Goal: Task Accomplishment & Management: Complete application form

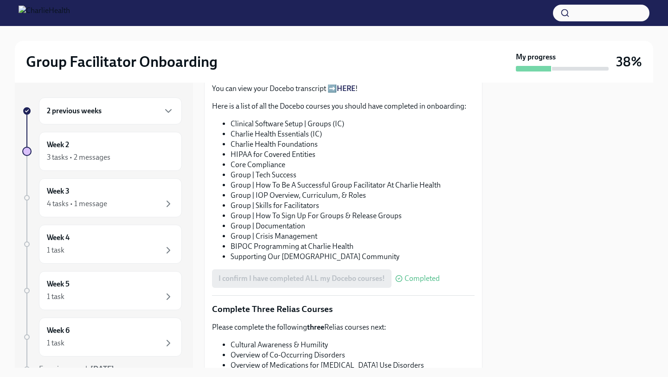
scroll to position [644, 0]
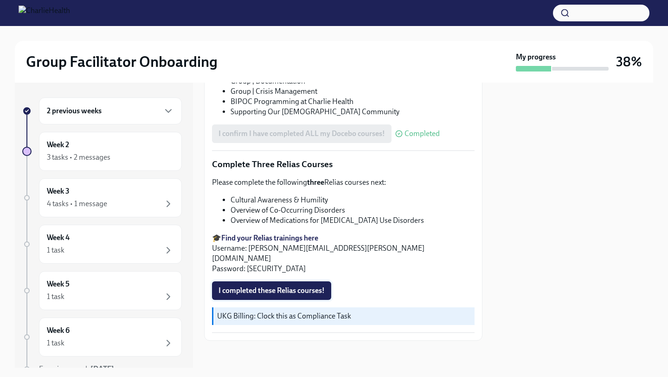
click at [281, 294] on button "I completed these Relias courses!" at bounding box center [271, 290] width 119 height 19
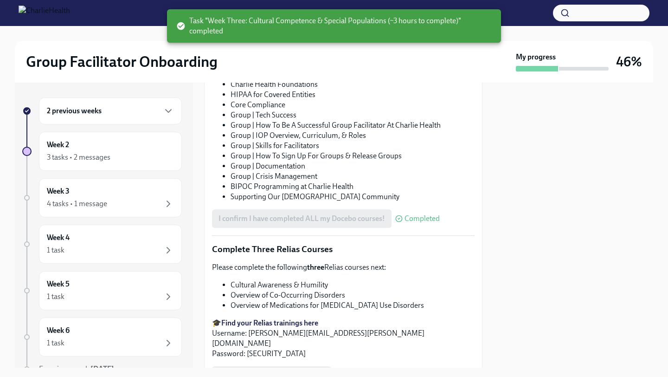
scroll to position [636, 0]
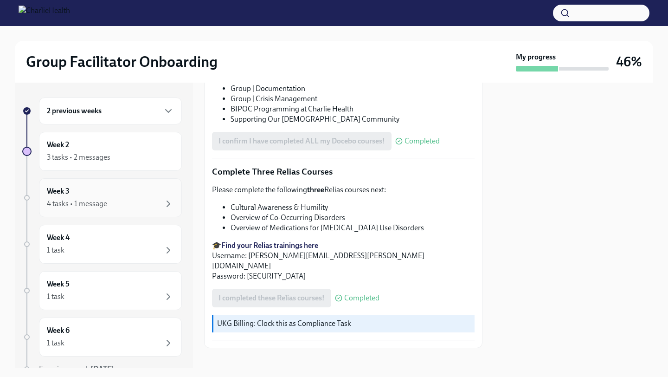
click at [119, 208] on div "4 tasks • 1 message" at bounding box center [110, 203] width 127 height 11
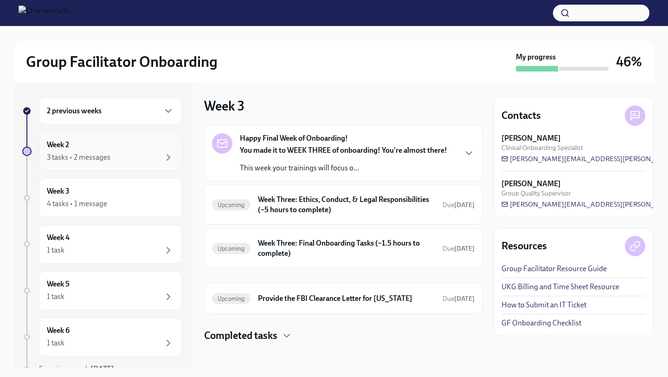
click at [113, 167] on div "Week 2 3 tasks • 2 messages" at bounding box center [110, 151] width 143 height 39
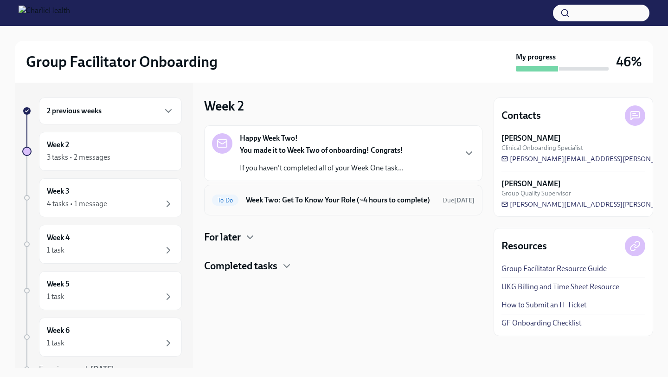
click at [303, 205] on h6 "Week Two: Get To Know Your Role (~4 hours to complete)" at bounding box center [340, 200] width 189 height 10
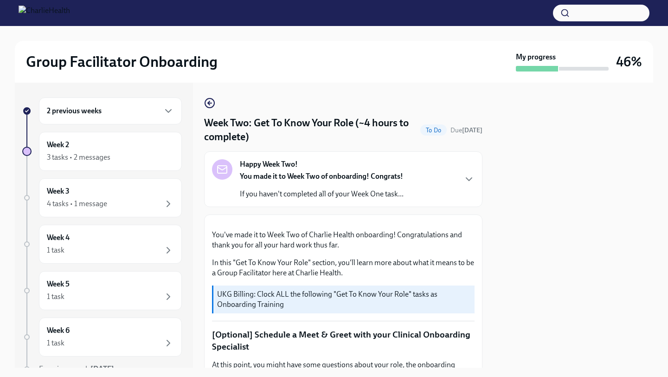
click at [208, 97] on link at bounding box center [209, 102] width 11 height 11
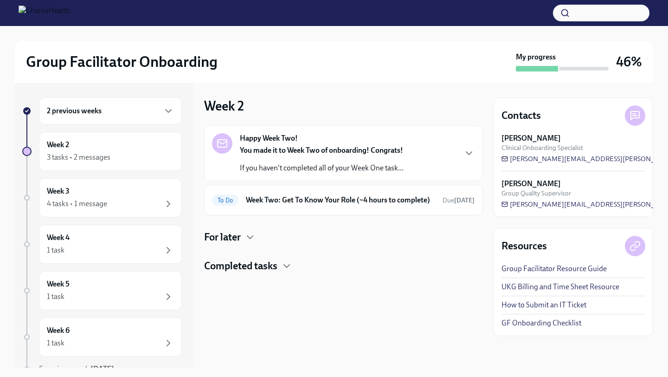
click at [240, 244] on h4 "For later" at bounding box center [222, 237] width 37 height 14
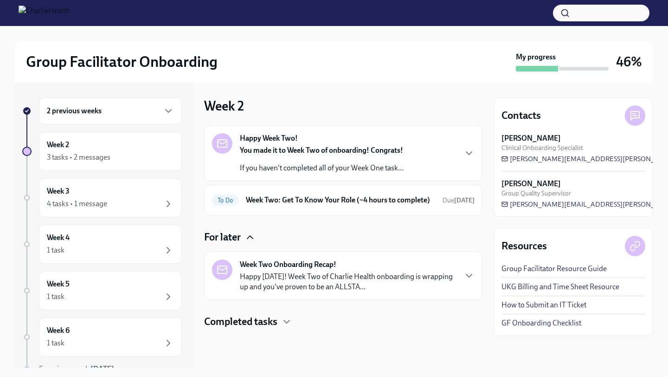
click at [247, 241] on icon "button" at bounding box center [250, 237] width 11 height 11
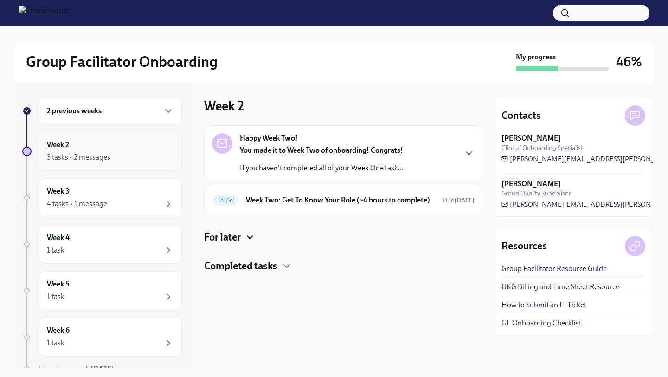
click at [136, 161] on div "3 tasks • 2 messages" at bounding box center [110, 157] width 127 height 11
click at [325, 169] on p "If you haven't completed all of your Week One task..." at bounding box center [322, 168] width 164 height 10
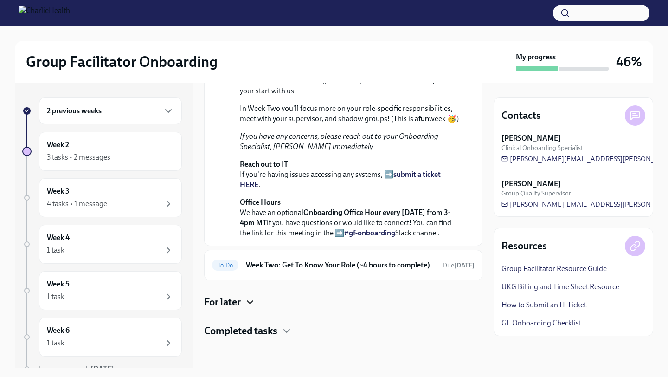
scroll to position [252, 0]
click at [328, 268] on h6 "Week Two: Get To Know Your Role (~4 hours to complete)" at bounding box center [340, 265] width 189 height 10
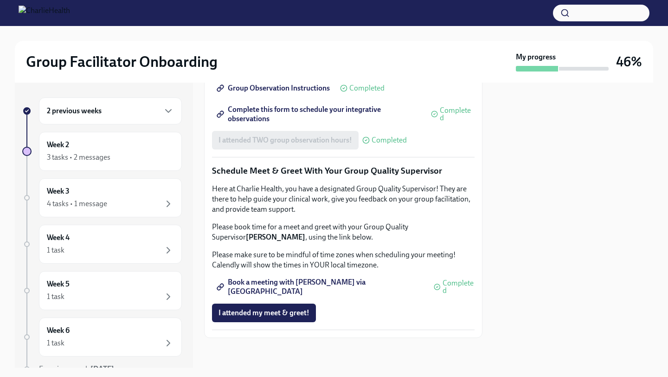
scroll to position [875, 0]
click at [136, 197] on div "Week 3 4 tasks • 1 message" at bounding box center [110, 197] width 127 height 23
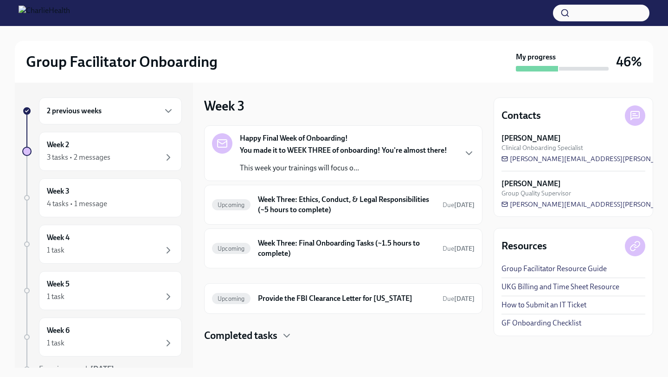
click at [347, 156] on div "You made it to WEEK THREE of onboarding! You're almost there! This week your tr…" at bounding box center [343, 159] width 207 height 28
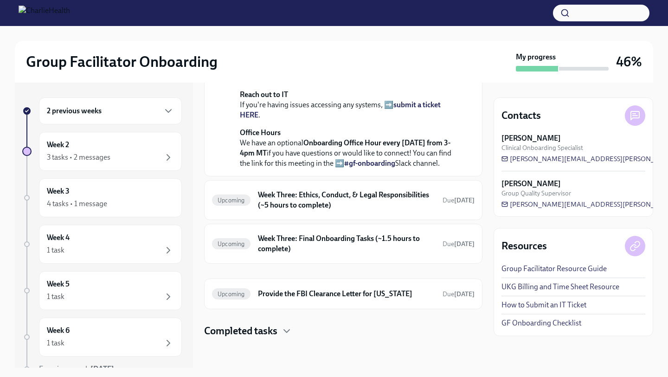
scroll to position [357, 0]
click at [313, 198] on h6 "Week Three: Ethics, Conduct, & Legal Responsibilities (~5 hours to complete)" at bounding box center [346, 200] width 177 height 20
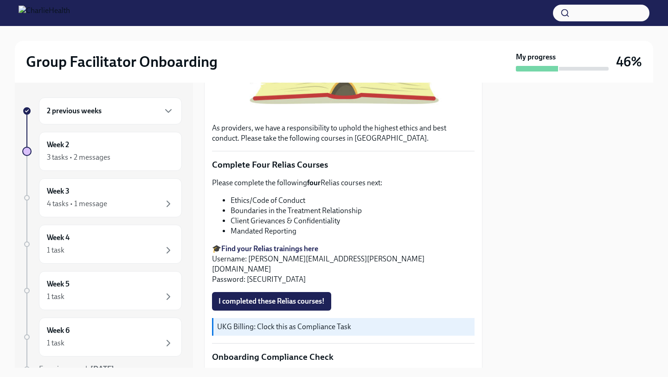
scroll to position [294, 0]
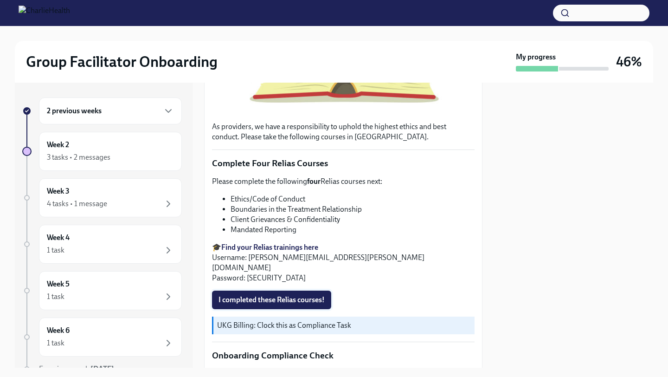
click at [325, 295] on span "I completed these Relias courses!" at bounding box center [272, 299] width 106 height 9
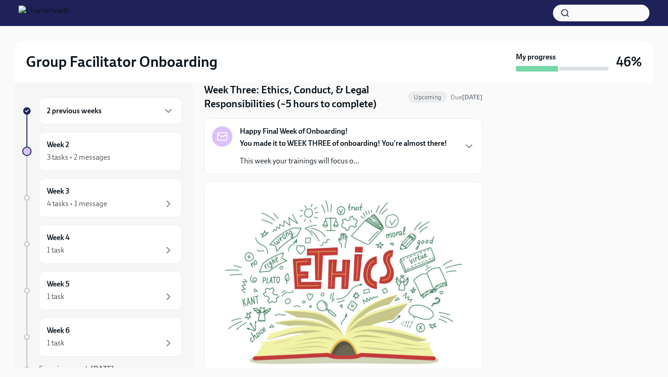
scroll to position [0, 0]
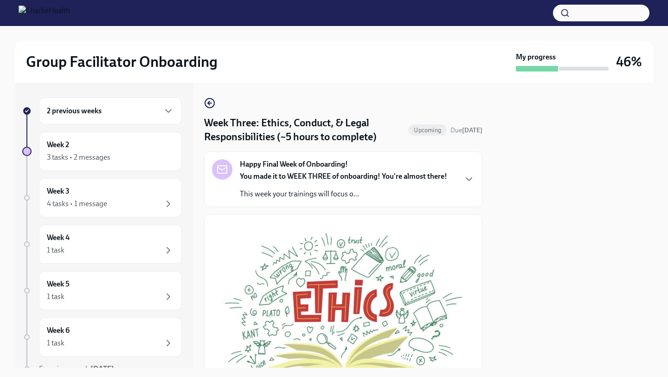
click at [302, 197] on p "This week your trainings will focus o..." at bounding box center [343, 194] width 207 height 10
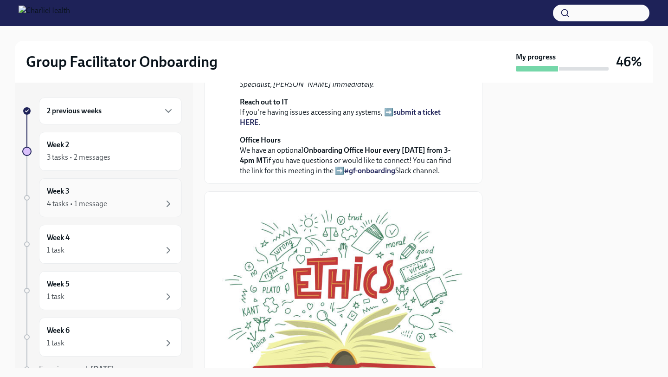
scroll to position [189, 0]
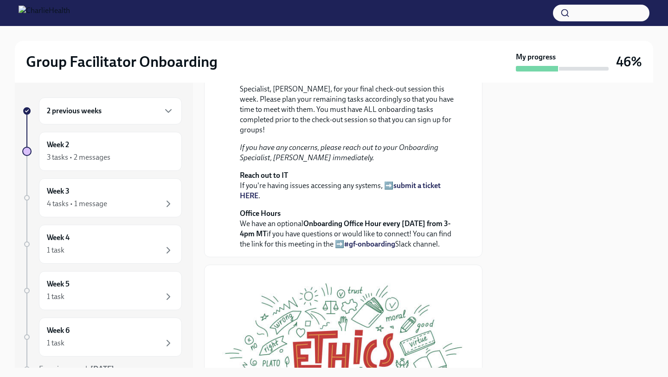
click at [115, 118] on div "2 previous weeks" at bounding box center [110, 110] width 143 height 27
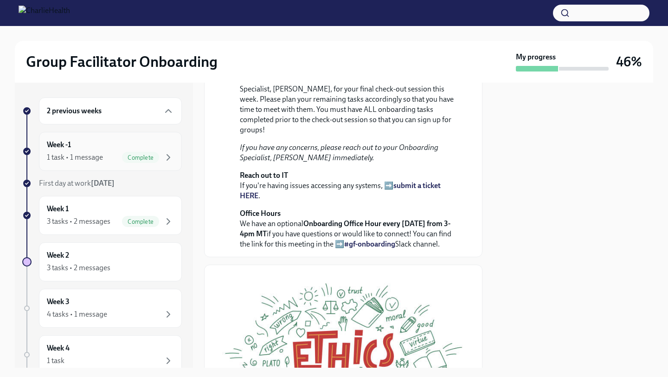
click at [121, 147] on div "Week -1 1 task • 1 message Complete" at bounding box center [110, 151] width 127 height 23
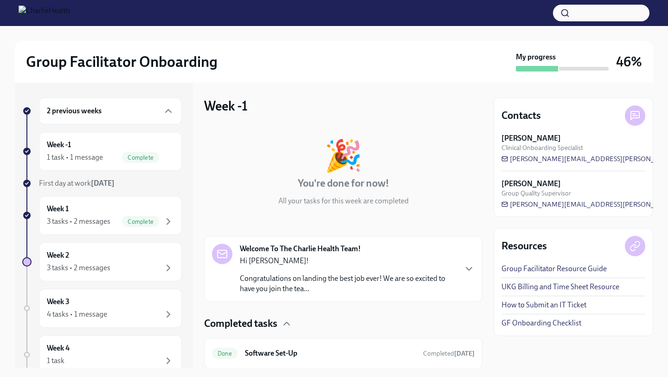
scroll to position [31, 0]
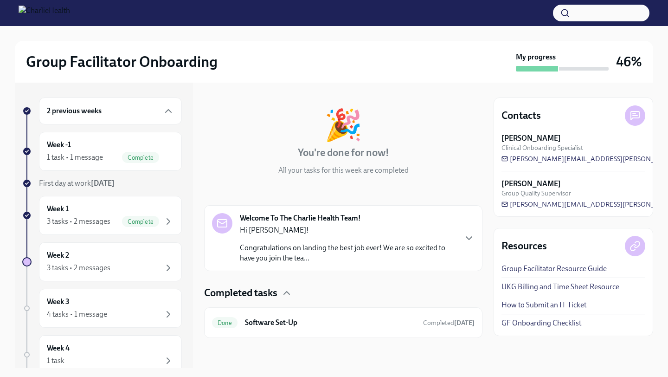
click at [347, 246] on p "Congratulations on landing the best job ever! We are so excited to have you joi…" at bounding box center [348, 253] width 216 height 20
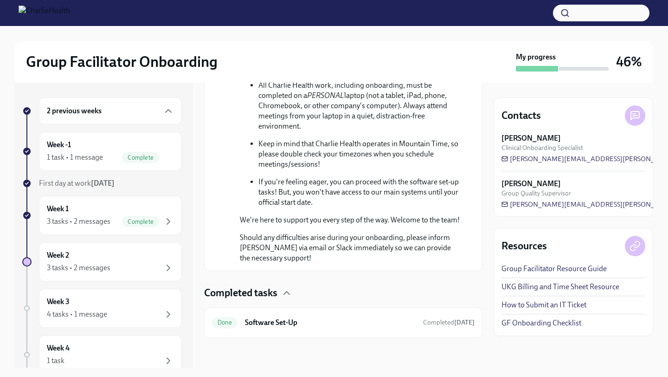
scroll to position [570, 0]
click at [338, 340] on div at bounding box center [343, 353] width 278 height 30
click at [338, 325] on h6 "Software Set-Up" at bounding box center [330, 322] width 171 height 10
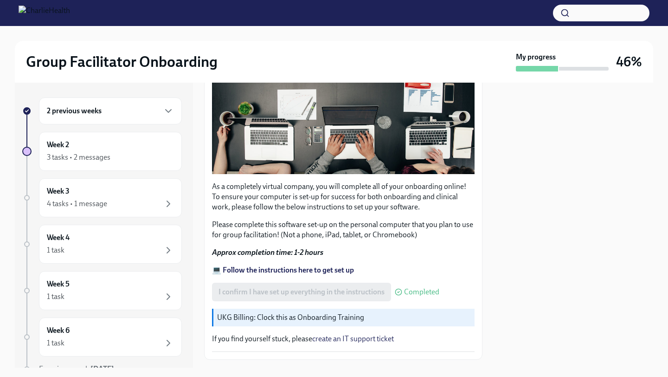
scroll to position [252, 0]
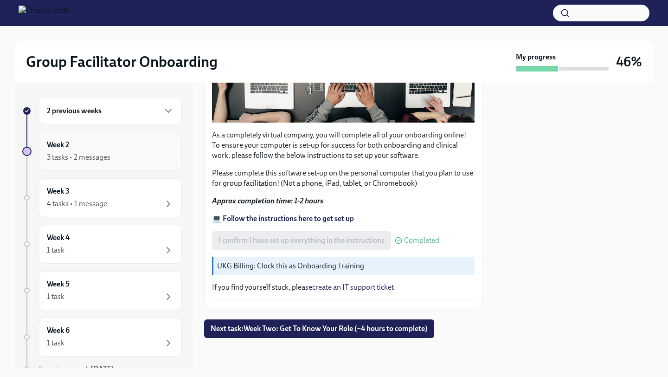
click at [145, 155] on div "3 tasks • 2 messages" at bounding box center [110, 157] width 127 height 11
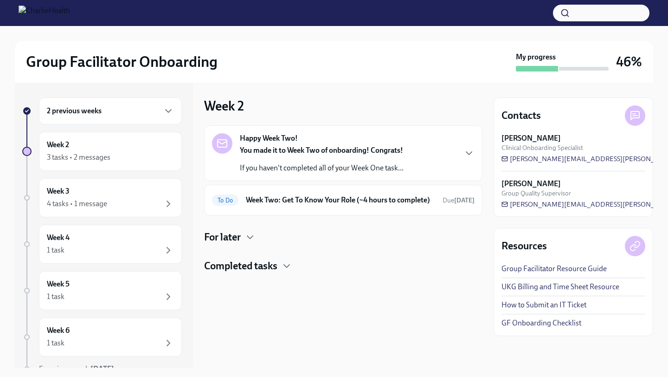
click at [316, 161] on div "You made it to Week Two of onboarding! Congrats! If you haven't completed all o…" at bounding box center [322, 159] width 164 height 28
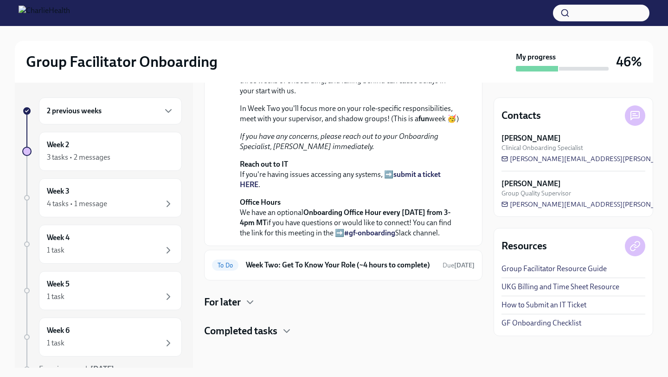
scroll to position [252, 0]
click at [334, 250] on div "To Do Week Two: Get To Know Your Role (~4 hours to complete) Due [DATE]" at bounding box center [343, 265] width 278 height 31
click at [334, 260] on h6 "Week Two: Get To Know Your Role (~4 hours to complete)" at bounding box center [340, 265] width 189 height 10
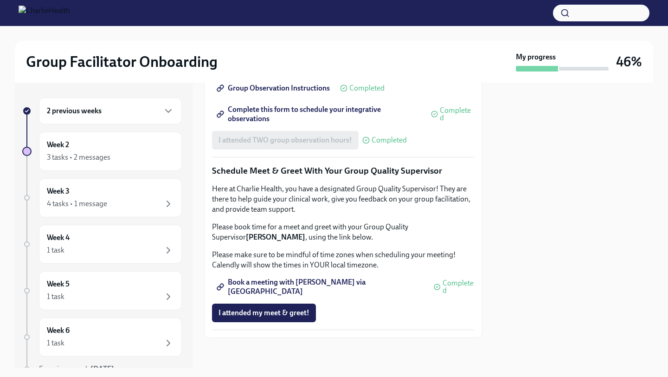
scroll to position [875, 0]
click at [139, 157] on div "3 tasks • 2 messages" at bounding box center [110, 157] width 127 height 11
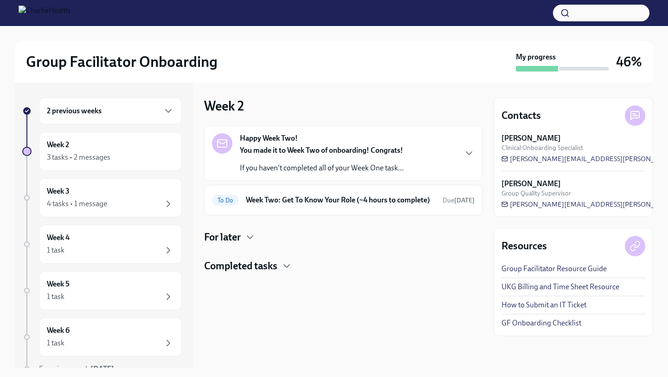
click at [236, 243] on h4 "For later" at bounding box center [222, 237] width 37 height 14
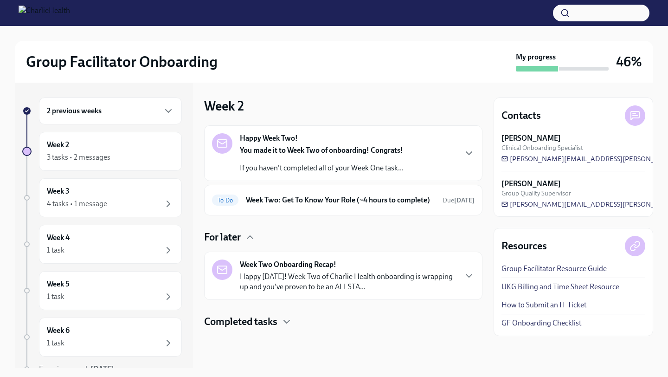
click at [262, 280] on div "Week Two Onboarding Recap! Happy [DATE]! Week Two of Charlie Health onboarding …" at bounding box center [348, 275] width 216 height 32
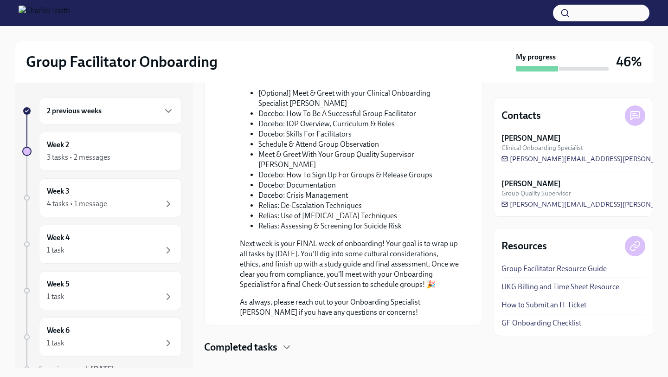
scroll to position [424, 0]
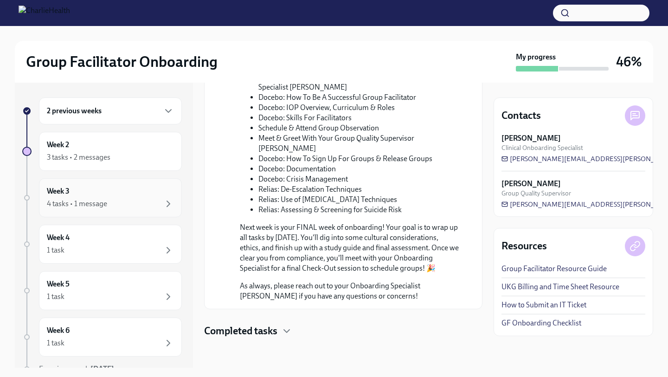
click at [131, 202] on div "4 tasks • 1 message" at bounding box center [110, 203] width 127 height 11
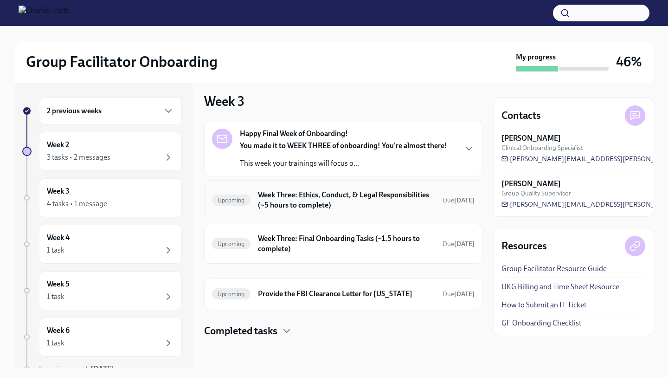
click at [345, 197] on h6 "Week Three: Ethics, Conduct, & Legal Responsibilities (~5 hours to complete)" at bounding box center [346, 200] width 177 height 20
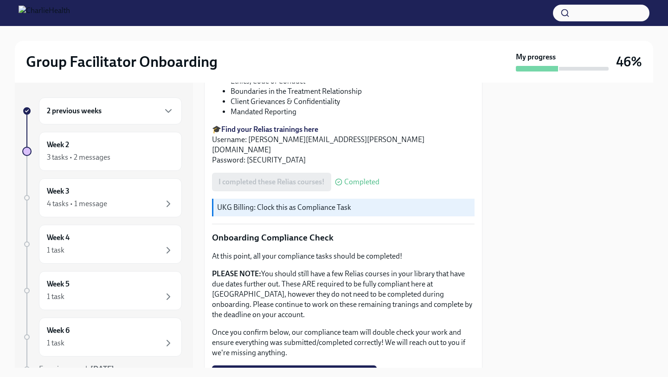
scroll to position [471, 0]
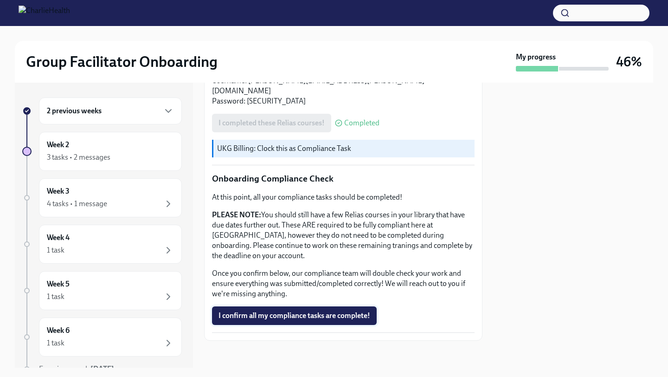
click at [254, 311] on span "I confirm all my compliance tasks are complete!" at bounding box center [295, 315] width 152 height 9
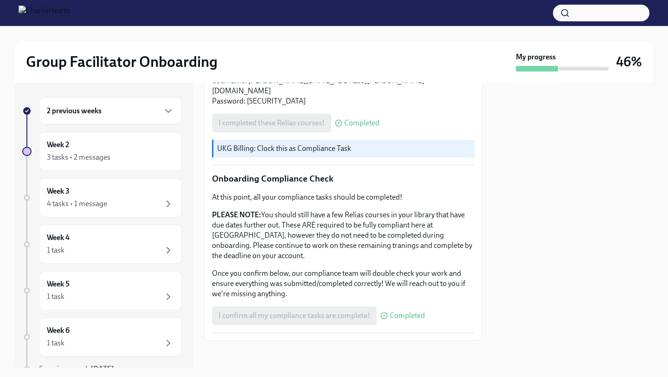
scroll to position [464, 0]
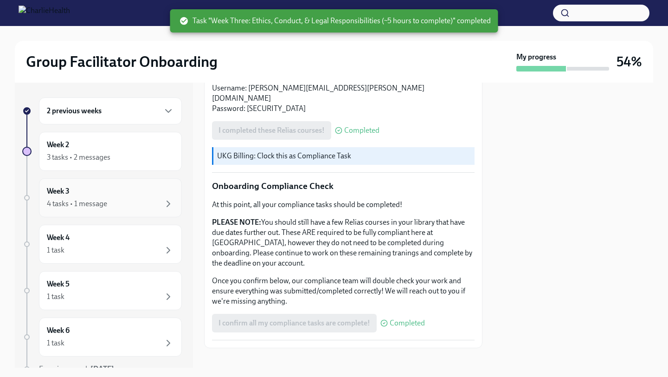
click at [139, 210] on div "Week 3 4 tasks • 1 message" at bounding box center [110, 197] width 143 height 39
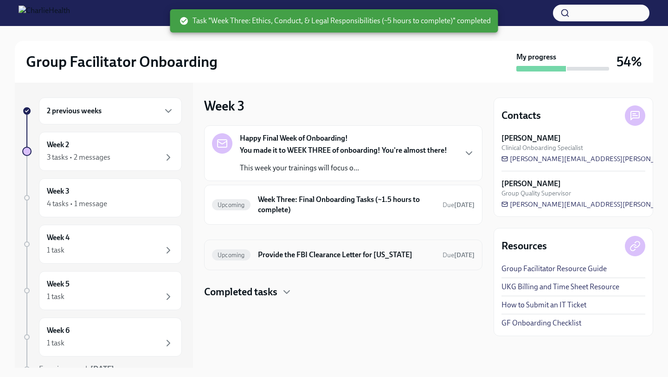
click at [291, 254] on h6 "Provide the FBI Clearance Letter for [US_STATE]" at bounding box center [346, 255] width 177 height 10
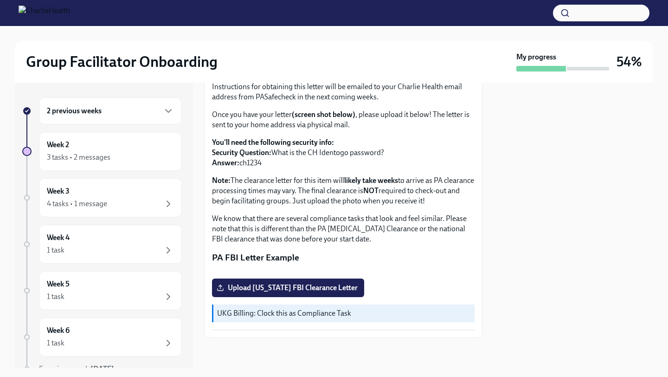
scroll to position [165, 0]
click at [144, 209] on div "Week 3 4 tasks • 1 message" at bounding box center [110, 197] width 143 height 39
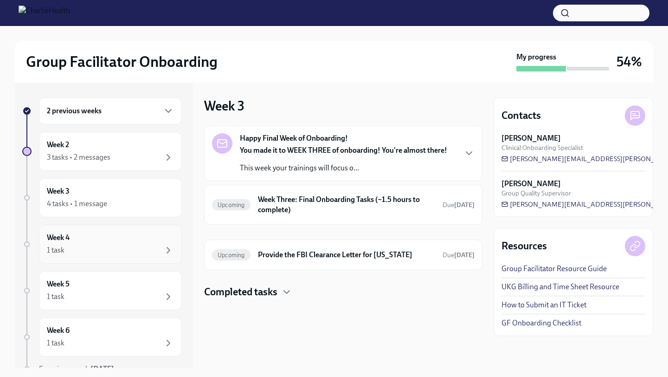
click at [140, 250] on div "1 task" at bounding box center [110, 250] width 127 height 11
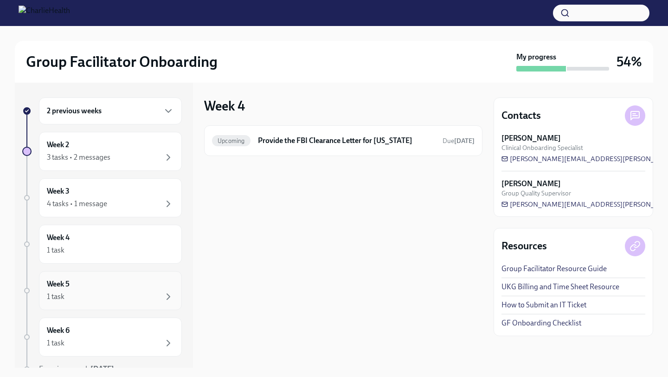
click at [140, 290] on div "Week 5 1 task" at bounding box center [110, 290] width 127 height 23
click at [138, 117] on div "2 previous weeks" at bounding box center [110, 110] width 143 height 27
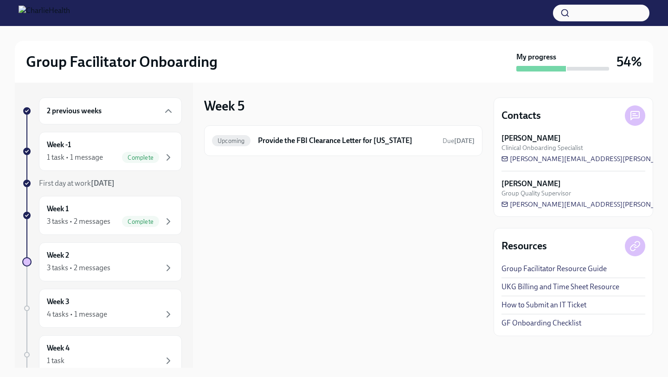
click at [142, 123] on div "2 previous weeks" at bounding box center [110, 110] width 143 height 27
